Goal: Task Accomplishment & Management: Manage account settings

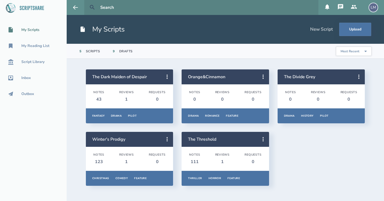
click at [93, 9] on icon at bounding box center [92, 7] width 6 height 6
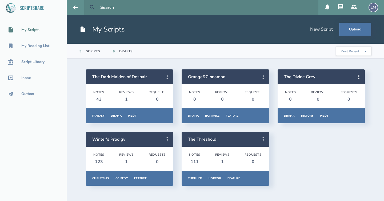
click at [93, 9] on icon at bounding box center [92, 7] width 6 height 6
click at [41, 62] on div "Script Library" at bounding box center [32, 62] width 23 height 4
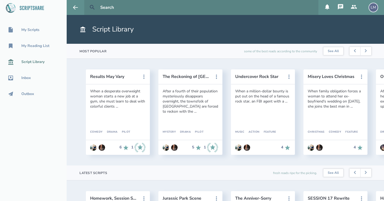
click at [96, 10] on button at bounding box center [92, 8] width 12 height 12
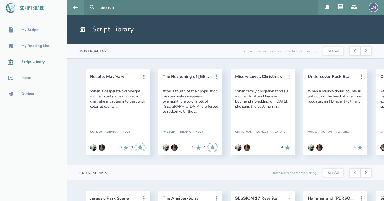
click at [372, 10] on div "LM" at bounding box center [373, 8] width 10 height 10
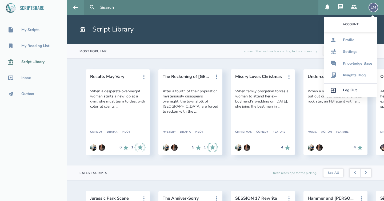
click at [348, 93] on link "Log Out" at bounding box center [350, 90] width 53 height 14
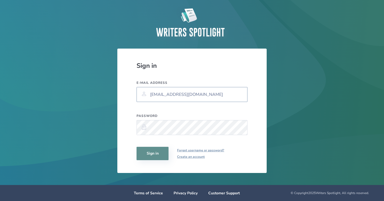
type input "[EMAIL_ADDRESS][DOMAIN_NAME]"
click at [158, 155] on button "Sign in" at bounding box center [152, 153] width 32 height 13
click at [150, 156] on button "Sign in" at bounding box center [152, 153] width 32 height 13
click at [156, 154] on button "Sign in" at bounding box center [152, 153] width 32 height 13
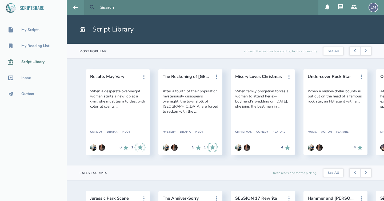
click at [94, 8] on icon at bounding box center [92, 7] width 6 height 6
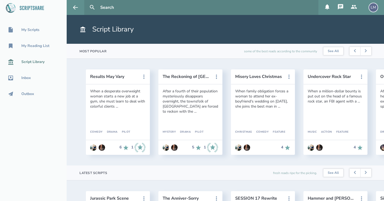
click at [106, 7] on input "text" at bounding box center [207, 7] width 218 height 15
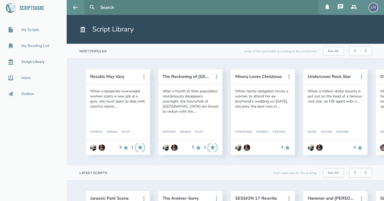
click at [106, 7] on input "text" at bounding box center [207, 7] width 218 height 15
click at [111, 198] on button "Jurassic Park Scene" at bounding box center [114, 198] width 48 height 5
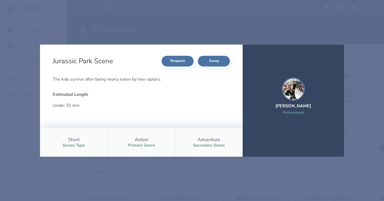
click at [64, 21] on div "Jurassic Park Scene Request Swap The kids survive after being nearly eaten by t…" at bounding box center [192, 100] width 384 height 201
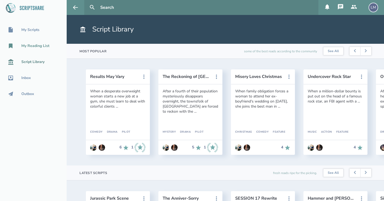
click at [39, 47] on div "My Reading List" at bounding box center [35, 46] width 28 height 4
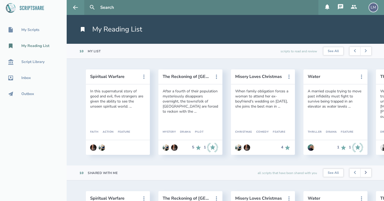
click at [364, 172] on button at bounding box center [365, 172] width 11 height 9
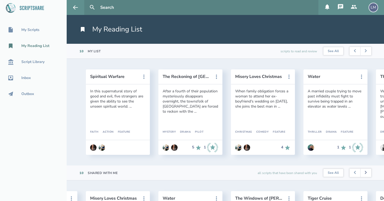
scroll to position [0, 217]
click at [318, 196] on button "Domina" at bounding box center [332, 198] width 48 height 5
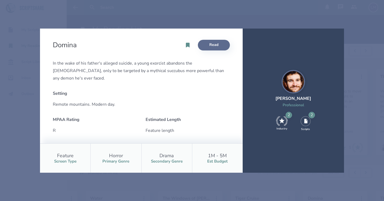
click at [220, 46] on link "Read" at bounding box center [214, 45] width 32 height 11
